Goal: Download file/media: Obtain a digital file from the website

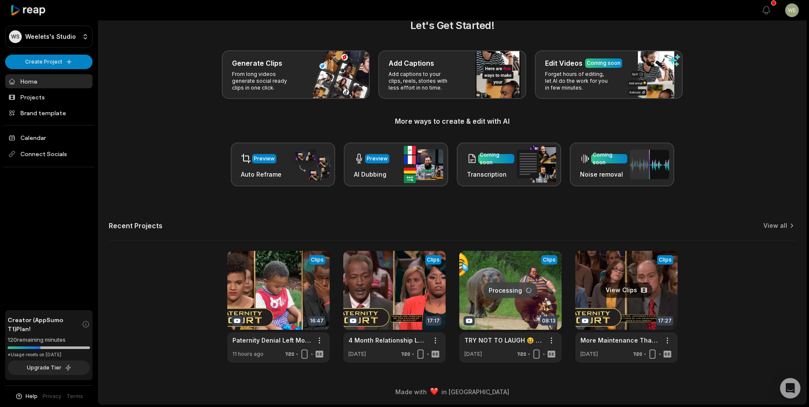
click at [654, 306] on link at bounding box center [626, 307] width 102 height 112
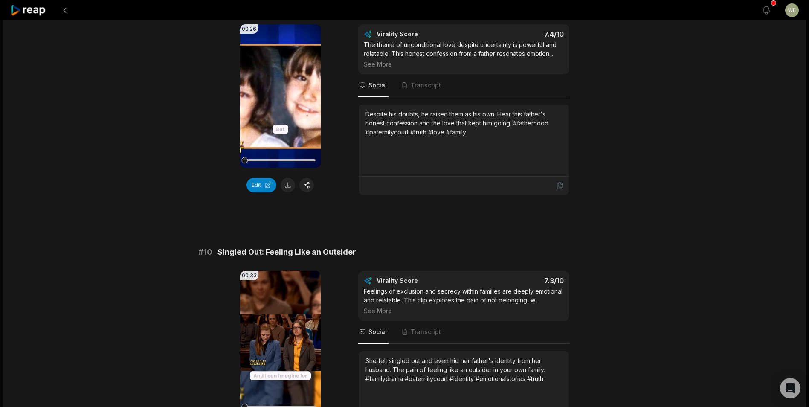
scroll to position [2206, 0]
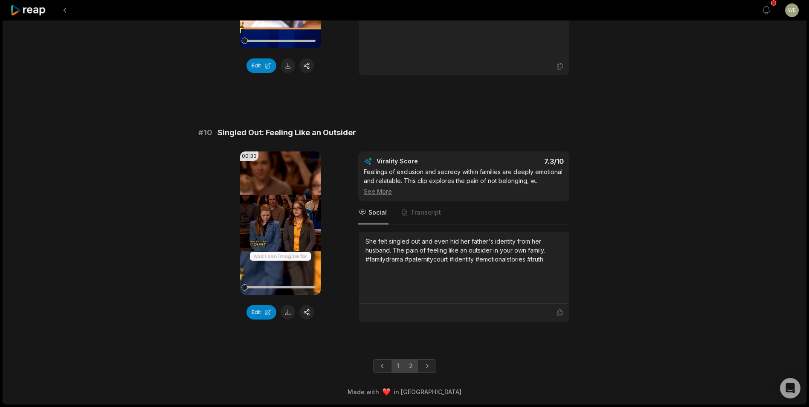
click at [414, 365] on link "2" at bounding box center [411, 366] width 14 height 14
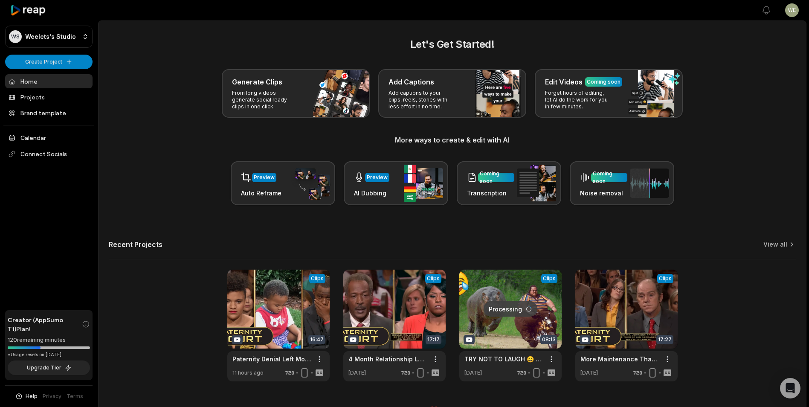
scroll to position [19, 0]
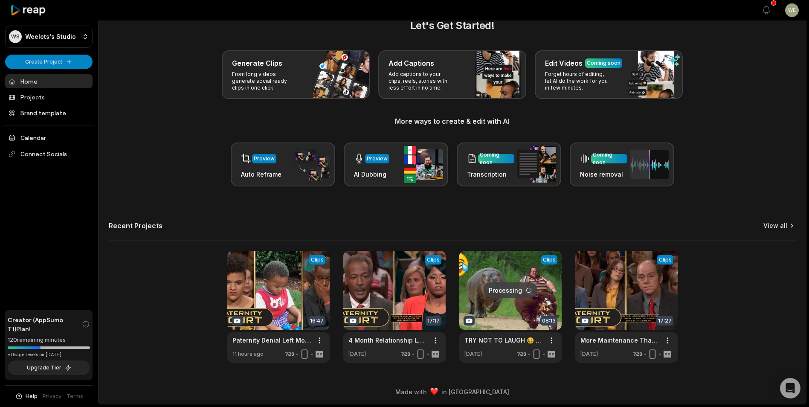
click at [780, 222] on link "View all" at bounding box center [775, 225] width 24 height 9
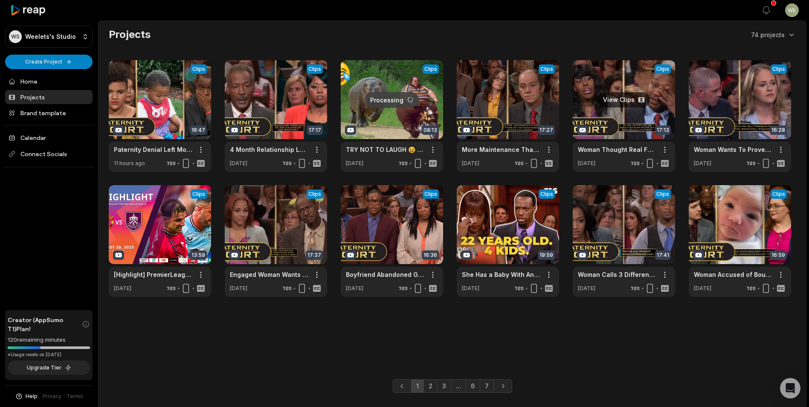
click at [628, 116] on link at bounding box center [624, 116] width 102 height 112
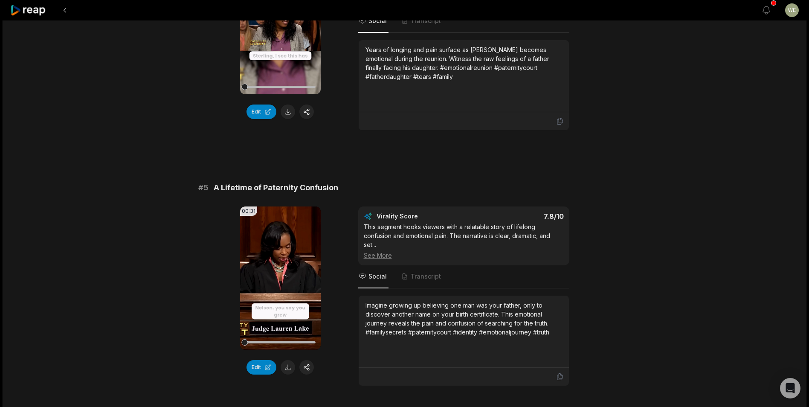
scroll to position [1005, 0]
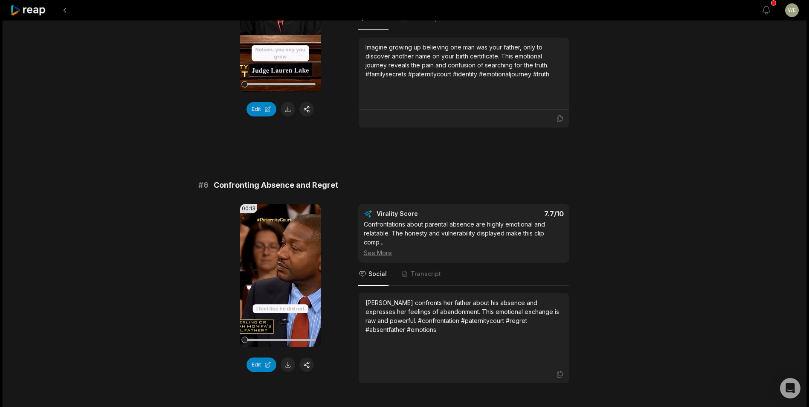
scroll to position [1261, 0]
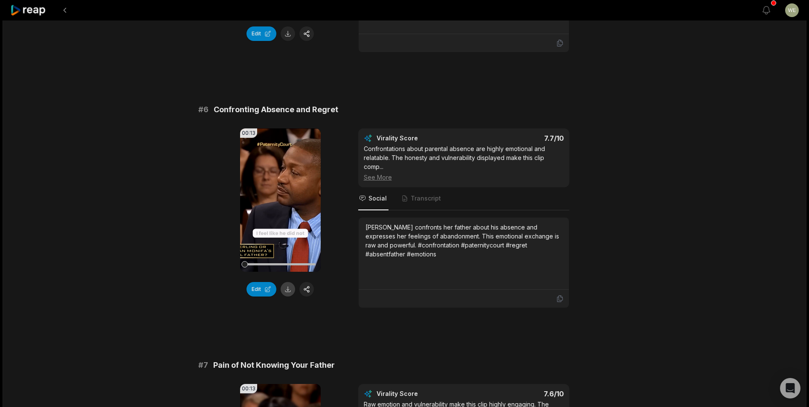
click at [287, 287] on button at bounding box center [288, 289] width 15 height 15
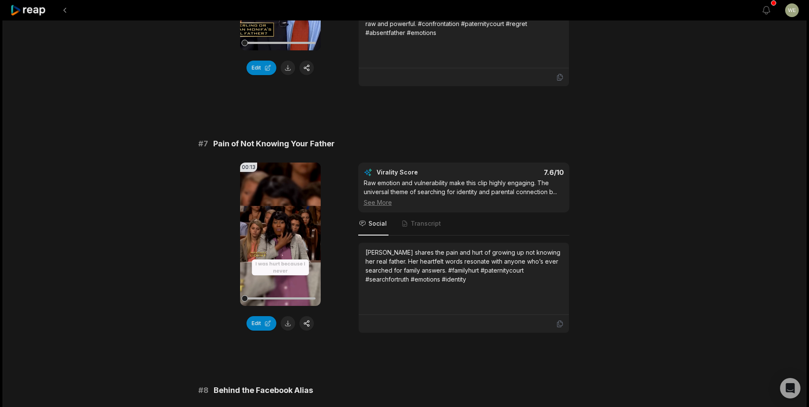
scroll to position [1560, 0]
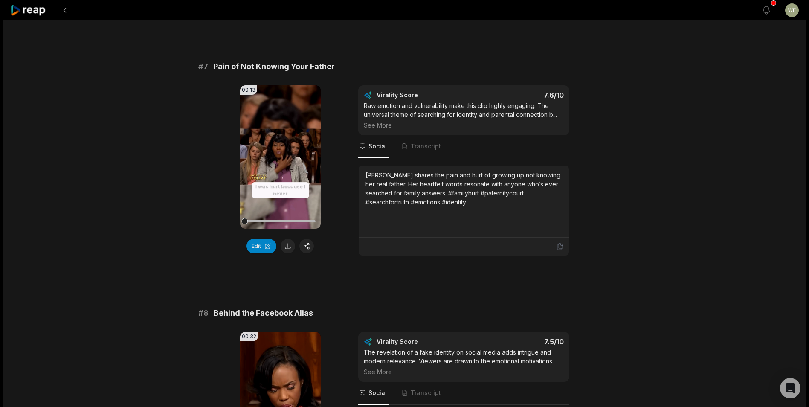
click at [289, 247] on button at bounding box center [288, 246] width 15 height 15
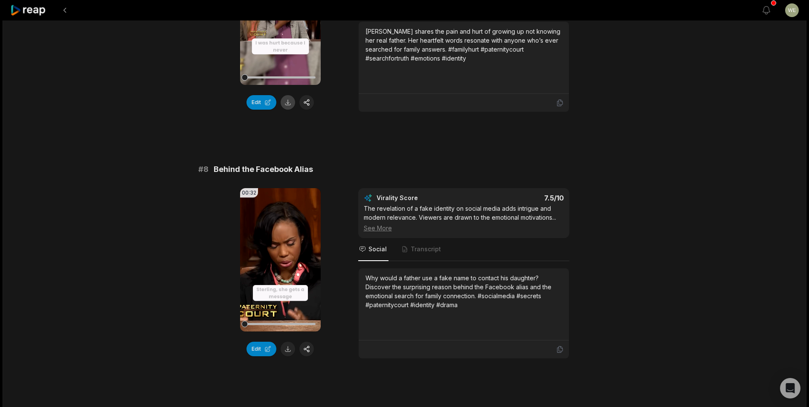
scroll to position [1773, 0]
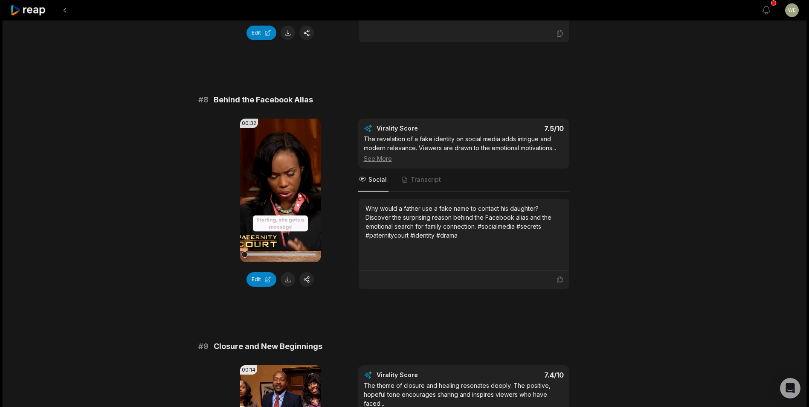
click at [289, 281] on button at bounding box center [288, 279] width 15 height 15
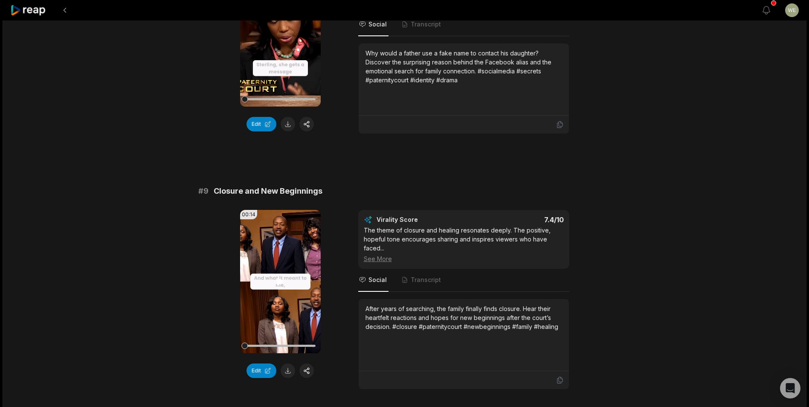
scroll to position [1986, 0]
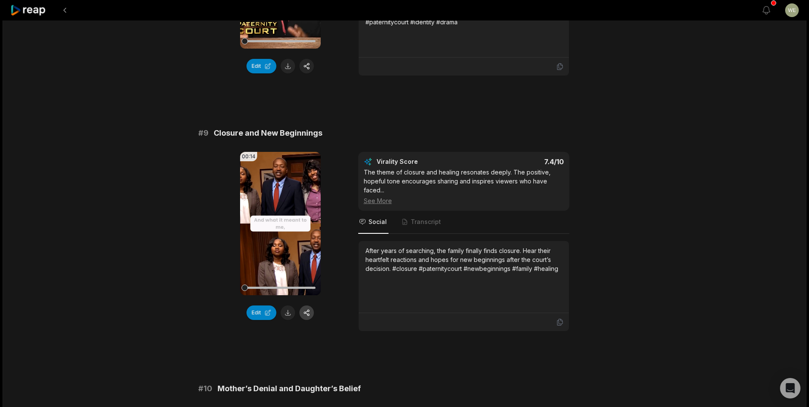
drag, startPoint x: 287, startPoint y: 312, endPoint x: 304, endPoint y: 308, distance: 16.8
click at [287, 312] on button at bounding box center [288, 312] width 15 height 15
drag, startPoint x: 166, startPoint y: 287, endPoint x: 204, endPoint y: 291, distance: 38.6
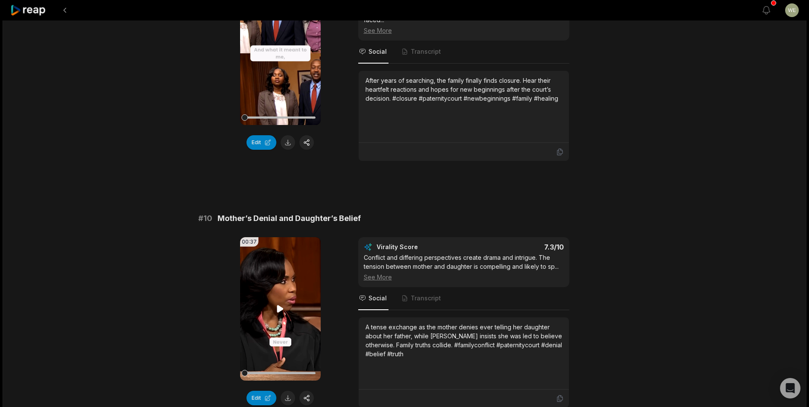
scroll to position [2157, 0]
click at [290, 398] on button at bounding box center [288, 397] width 15 height 15
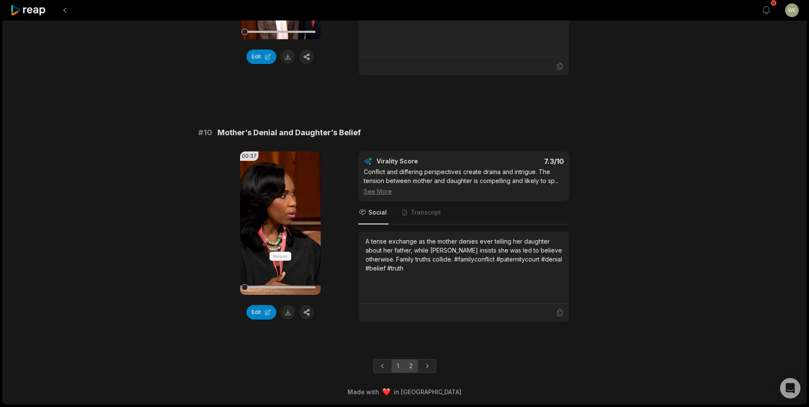
click at [409, 367] on link "2" at bounding box center [411, 366] width 14 height 14
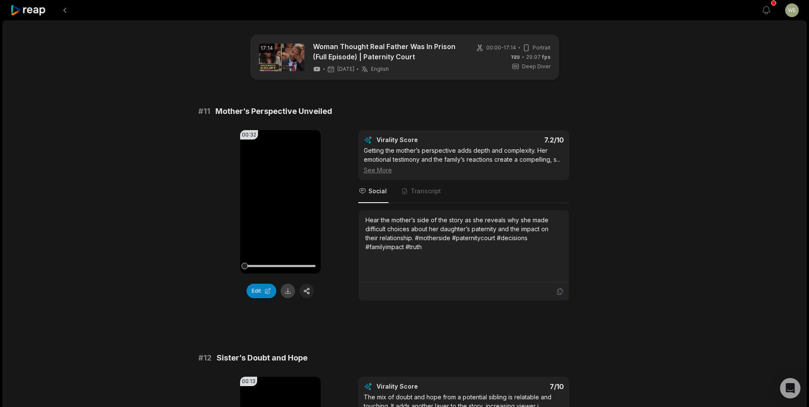
click at [289, 292] on button at bounding box center [288, 291] width 15 height 15
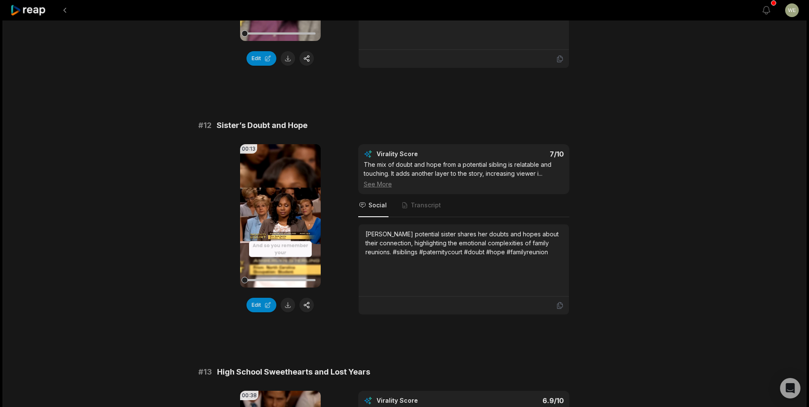
scroll to position [256, 0]
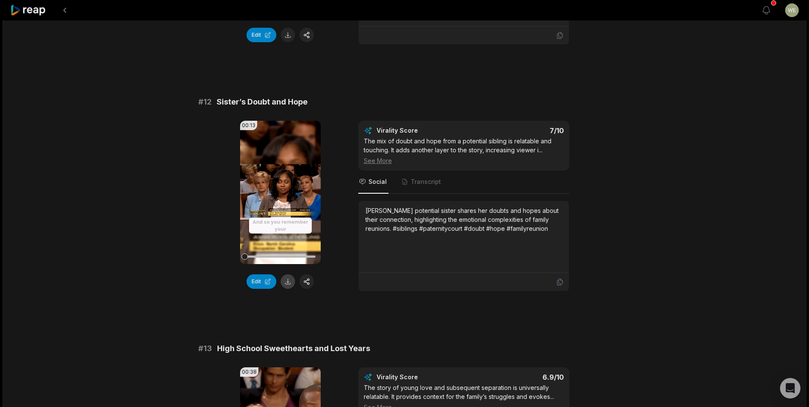
click at [288, 282] on button at bounding box center [288, 281] width 15 height 15
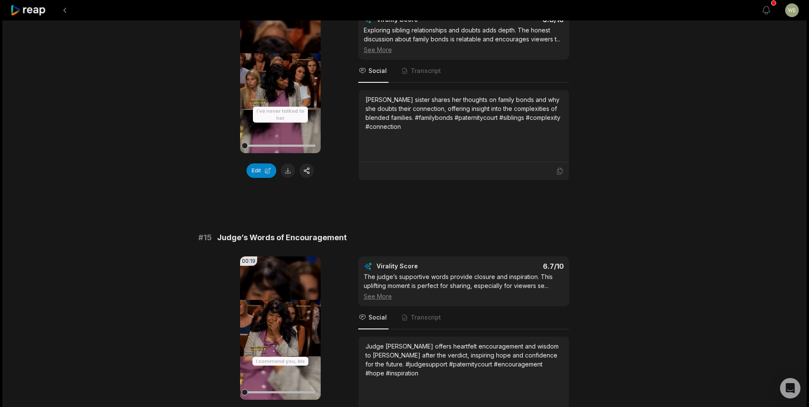
scroll to position [965, 0]
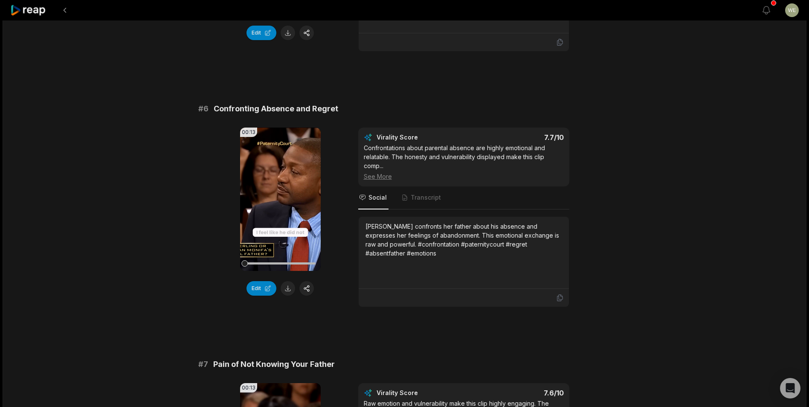
scroll to position [1263, 0]
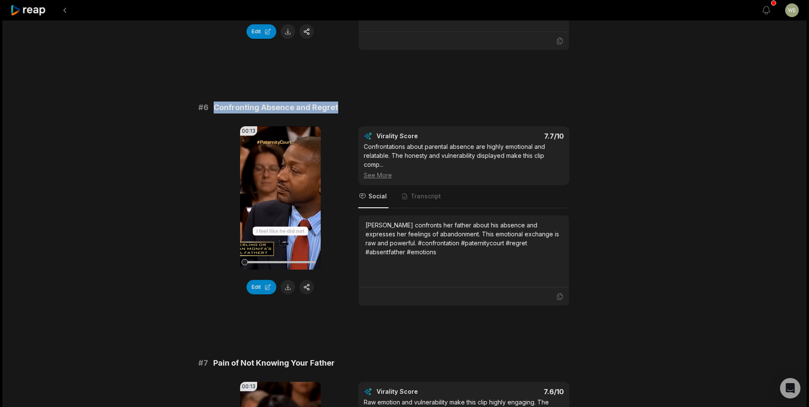
drag, startPoint x: 212, startPoint y: 105, endPoint x: 360, endPoint y: 108, distance: 147.6
click at [360, 108] on div "# 6 Confronting Absence and Regret" at bounding box center [404, 108] width 413 height 12
drag, startPoint x: 360, startPoint y: 108, endPoint x: 298, endPoint y: 103, distance: 62.1
copy span "Confronting Absence and Regret"
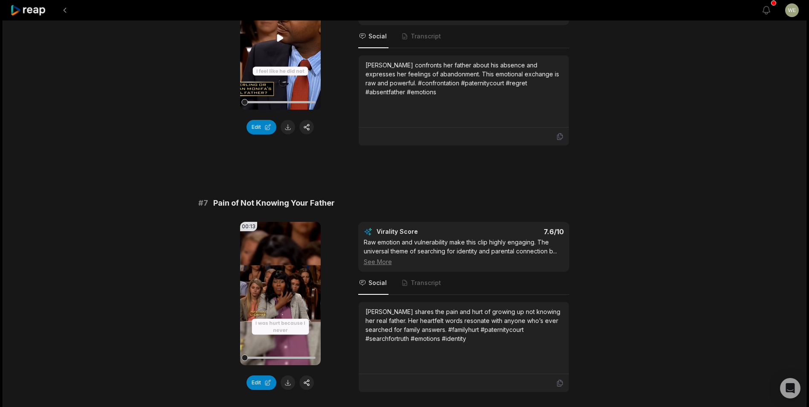
scroll to position [1477, 0]
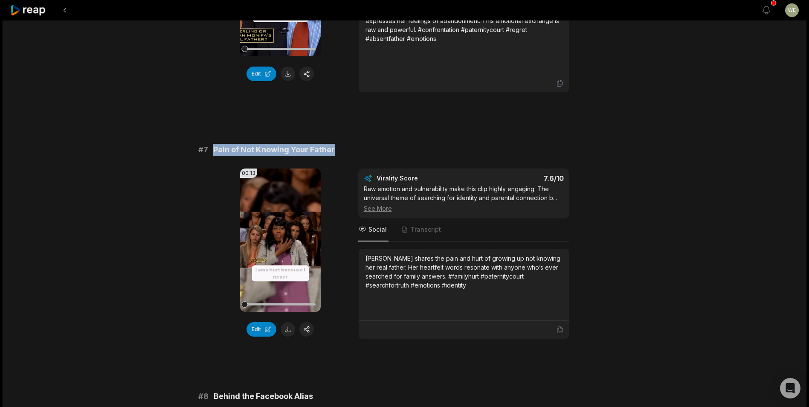
drag, startPoint x: 210, startPoint y: 146, endPoint x: 337, endPoint y: 146, distance: 127.5
click at [337, 146] on div "# 7 Pain of Not Knowing Your Father" at bounding box center [404, 150] width 413 height 12
drag, startPoint x: 337, startPoint y: 146, endPoint x: 307, endPoint y: 148, distance: 29.9
copy div "Pain of Not Knowing Your Father"
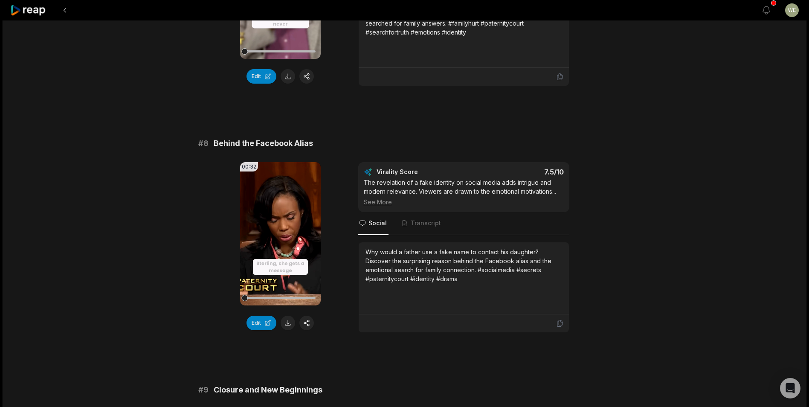
scroll to position [1732, 0]
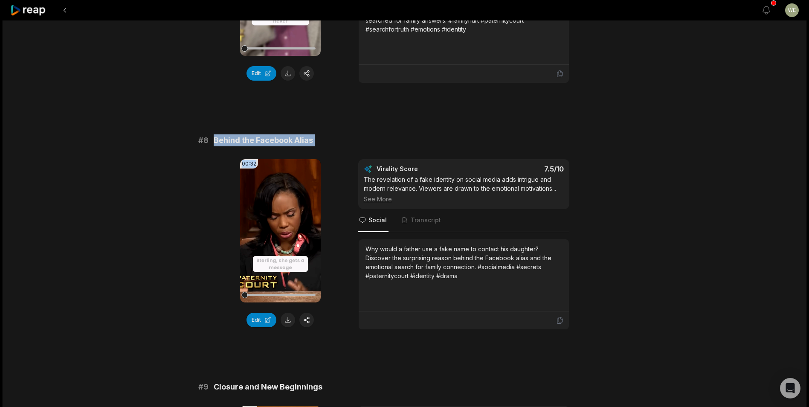
drag, startPoint x: 215, startPoint y: 139, endPoint x: 324, endPoint y: 148, distance: 109.1
click at [324, 148] on div "# 8 Behind the Facebook Alias 00:32 Your browser does not support mp4 format. E…" at bounding box center [404, 231] width 413 height 195
drag, startPoint x: 324, startPoint y: 148, endPoint x: 299, endPoint y: 139, distance: 25.9
copy div "Behind the Facebook Alias 00:32"
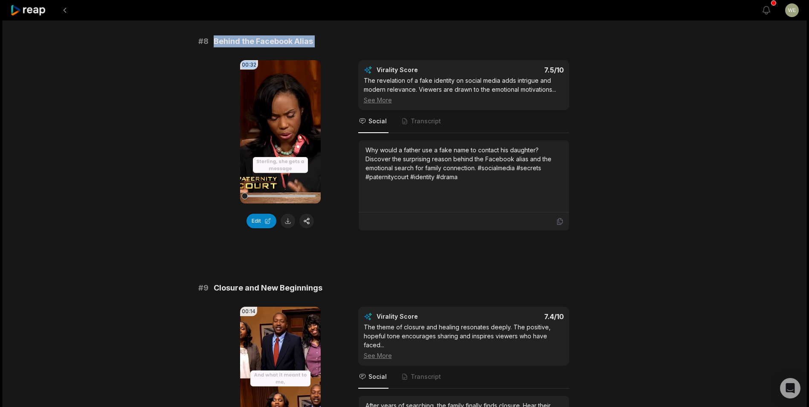
scroll to position [1903, 0]
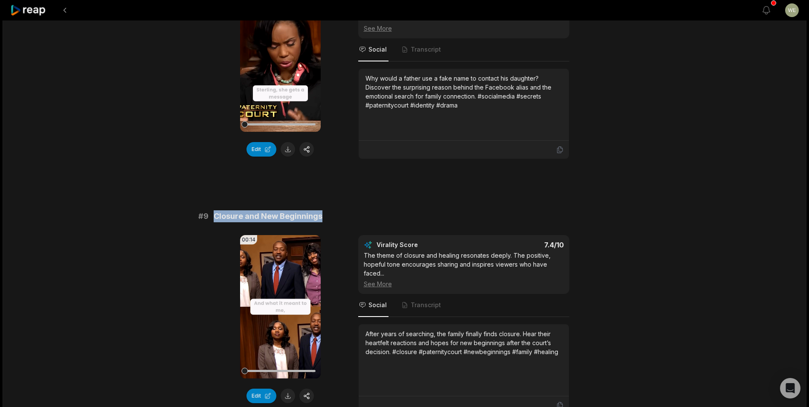
drag, startPoint x: 212, startPoint y: 215, endPoint x: 331, endPoint y: 215, distance: 118.6
click at [331, 215] on div "# 9 Closure and New Beginnings" at bounding box center [404, 216] width 413 height 12
drag, startPoint x: 331, startPoint y: 215, endPoint x: 302, endPoint y: 213, distance: 28.6
copy span "Closure and New Beginnings"
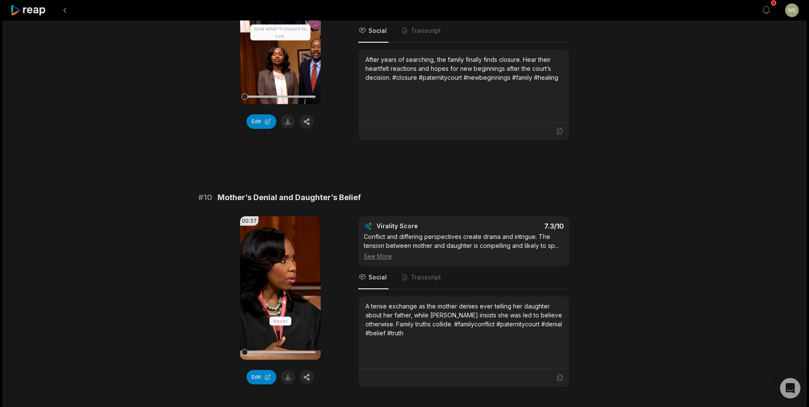
scroll to position [2242, 0]
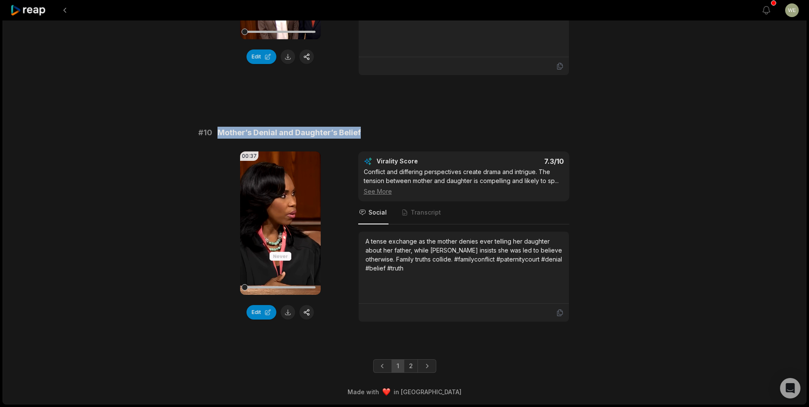
drag, startPoint x: 217, startPoint y: 132, endPoint x: 386, endPoint y: 127, distance: 169.0
click at [386, 127] on div "# 10 Mother’s Denial and Daughter’s Belief" at bounding box center [404, 133] width 413 height 12
drag, startPoint x: 386, startPoint y: 127, endPoint x: 330, endPoint y: 131, distance: 56.1
copy span "Mother’s Denial and Daughter’s Belief"
click at [410, 368] on link "2" at bounding box center [411, 366] width 14 height 14
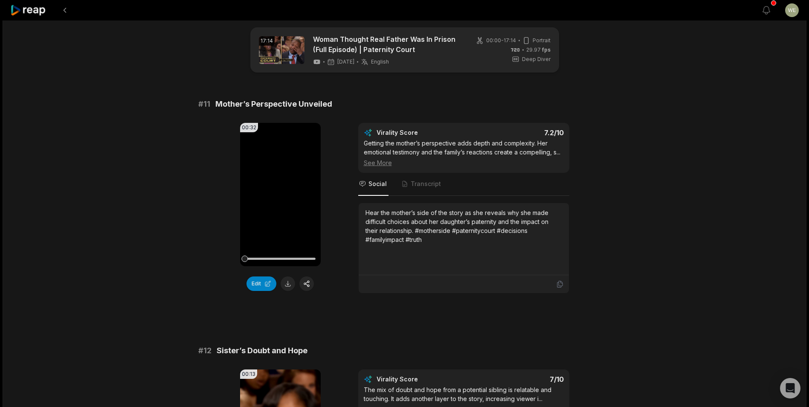
scroll to position [0, 0]
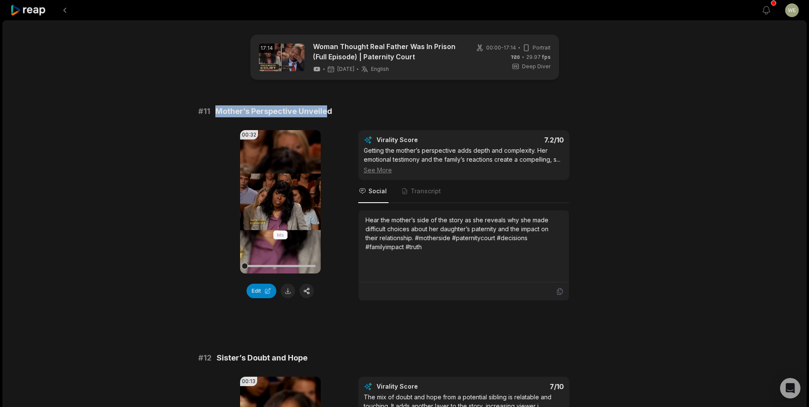
drag, startPoint x: 215, startPoint y: 111, endPoint x: 342, endPoint y: 113, distance: 127.5
click at [342, 113] on div "# 11 Mother’s Perspective Unveiled" at bounding box center [404, 111] width 413 height 12
drag, startPoint x: 342, startPoint y: 113, endPoint x: 314, endPoint y: 113, distance: 28.1
copy span "Mother’s Perspective Unveiled"
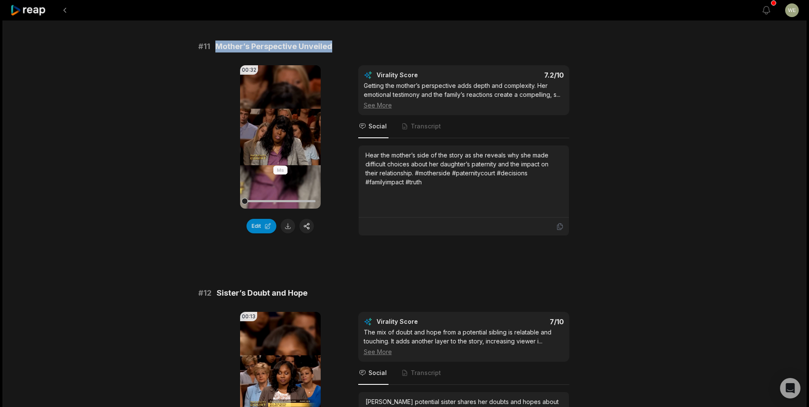
scroll to position [128, 0]
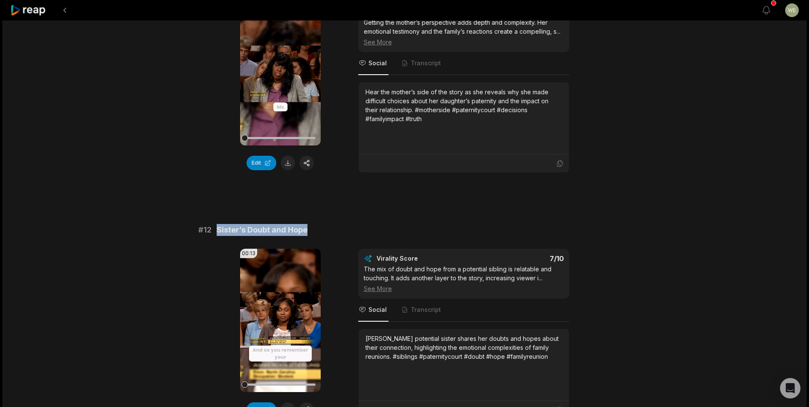
drag, startPoint x: 215, startPoint y: 229, endPoint x: 332, endPoint y: 234, distance: 116.5
click at [332, 234] on div "# 12 Sister’s Doubt and Hope" at bounding box center [404, 230] width 413 height 12
drag, startPoint x: 332, startPoint y: 234, endPoint x: 298, endPoint y: 231, distance: 34.2
